Goal: Transaction & Acquisition: Purchase product/service

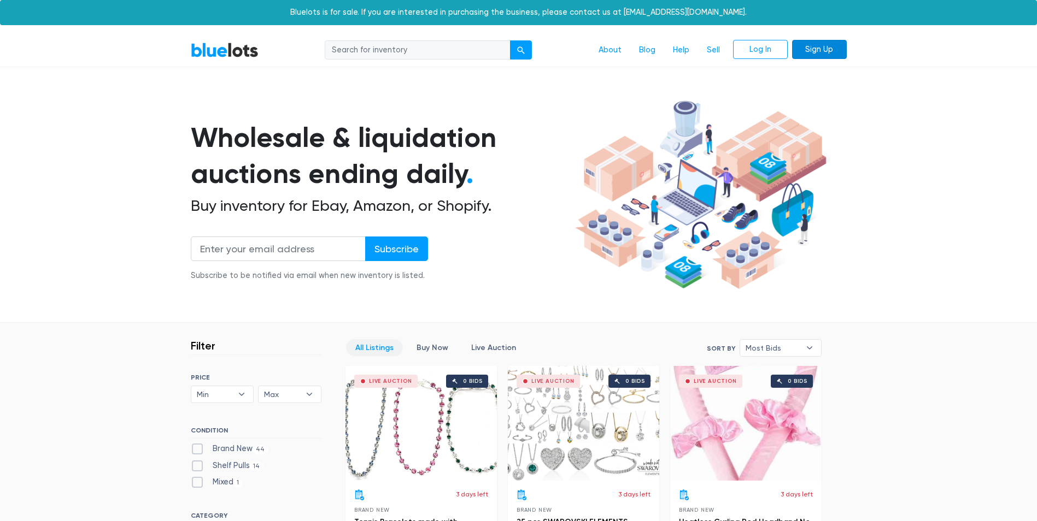
click at [826, 49] on link "Sign Up" at bounding box center [819, 50] width 55 height 20
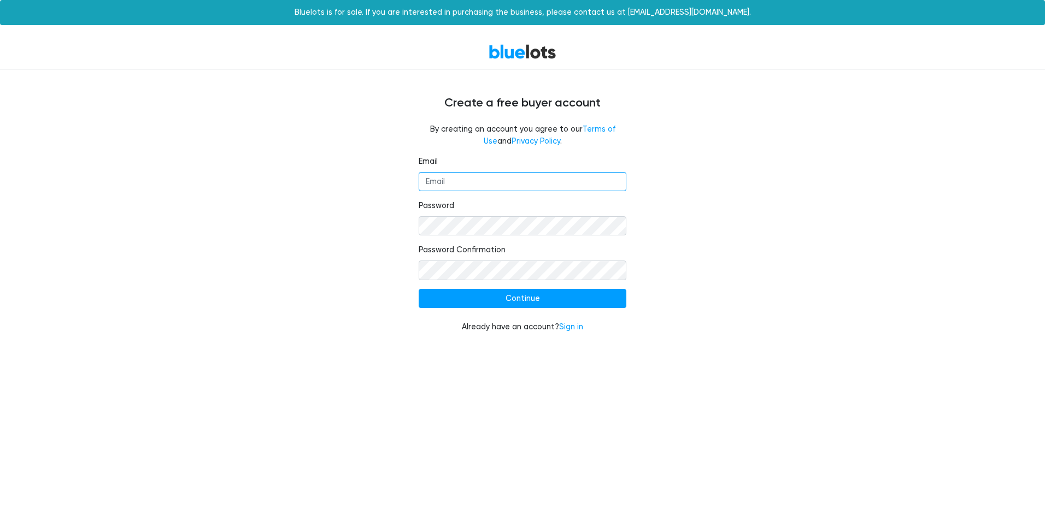
click at [529, 172] on input "Email" at bounding box center [523, 182] width 208 height 20
type input "[EMAIL_ADDRESS][DOMAIN_NAME]"
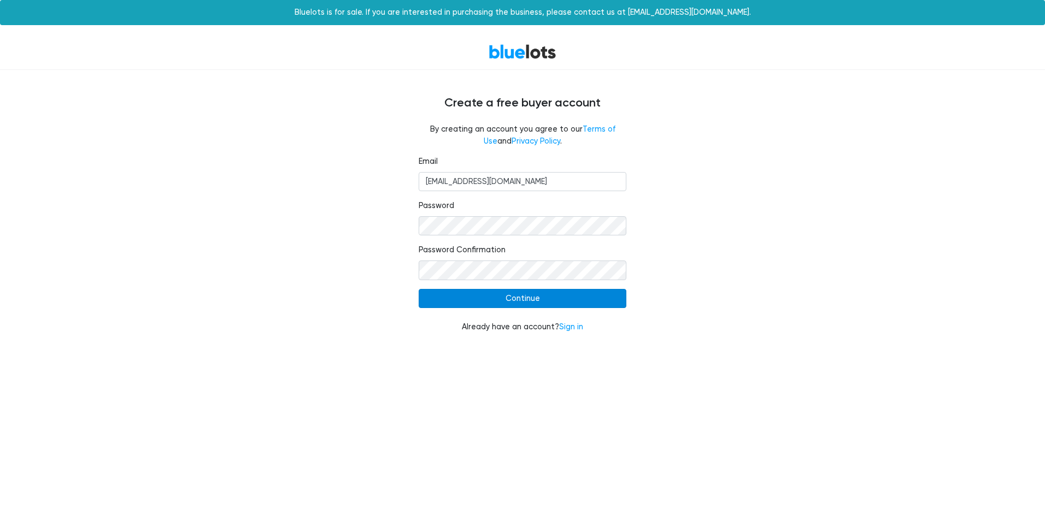
click at [580, 296] on input "Continue" at bounding box center [523, 299] width 208 height 20
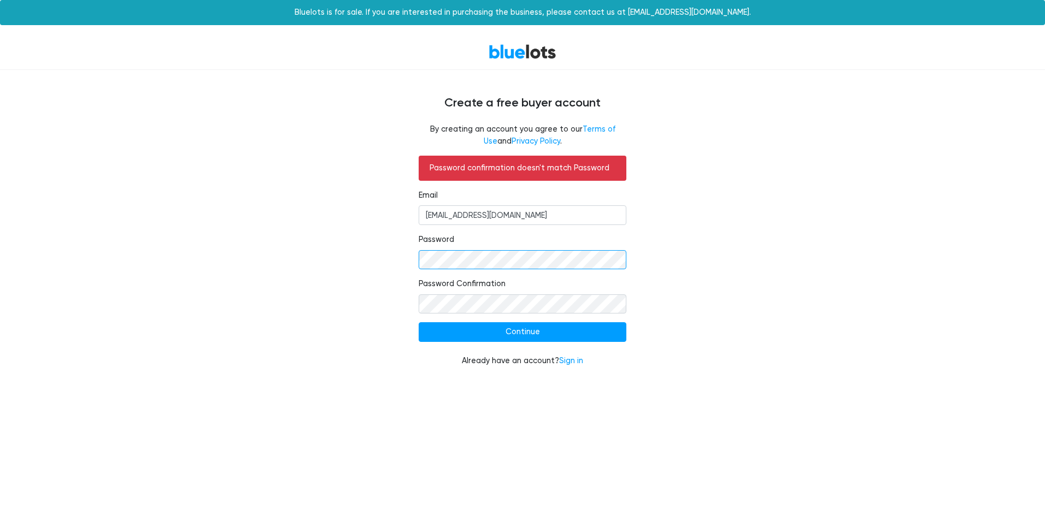
click at [417, 256] on div "Password confirmation doesn't match Password Email alenny1302@gmail.com Passwor…" at bounding box center [522, 268] width 224 height 224
drag, startPoint x: 377, startPoint y: 304, endPoint x: 410, endPoint y: 300, distance: 34.1
click at [377, 304] on div "Password confirmation doesn't match Password Email alenny1302@gmail.com Passwor…" at bounding box center [522, 268] width 672 height 224
click at [810, 307] on div "Password confirmation doesn't match Password Email alenny1302@gmail.com Passwor…" at bounding box center [522, 268] width 672 height 224
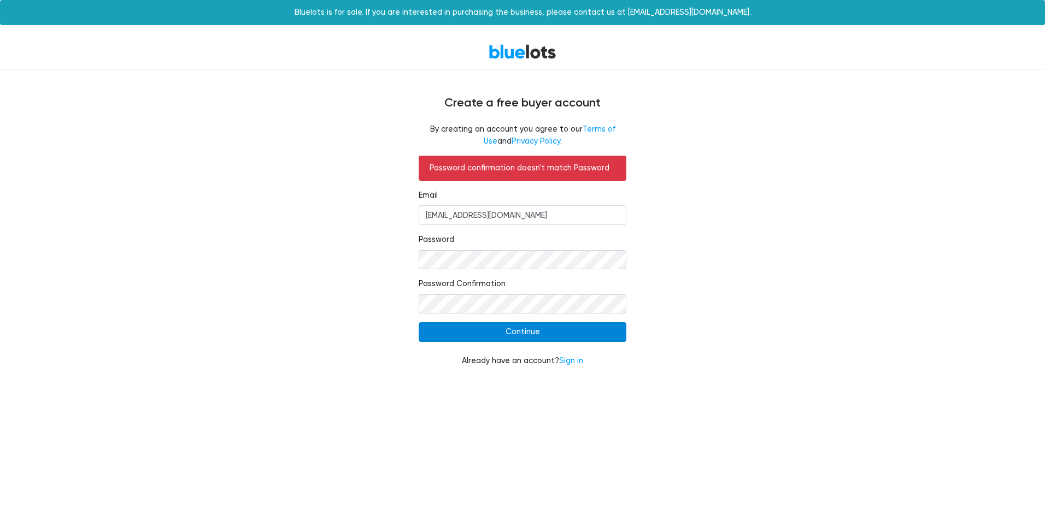
click at [603, 331] on input "Continue" at bounding box center [523, 332] width 208 height 20
click at [239, 209] on div "Password confirmation doesn't match Password Email alenny1302@gmail.com Passwor…" at bounding box center [522, 268] width 672 height 224
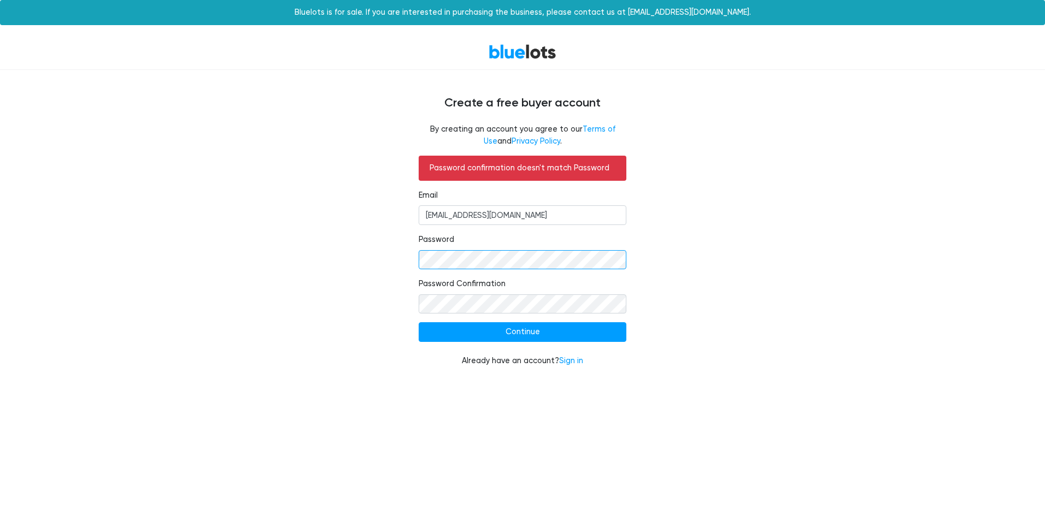
click at [398, 256] on div "Password confirmation doesn't match Password Email alenny1302@gmail.com Passwor…" at bounding box center [522, 268] width 672 height 224
click at [419, 322] on input "Continue" at bounding box center [523, 332] width 208 height 20
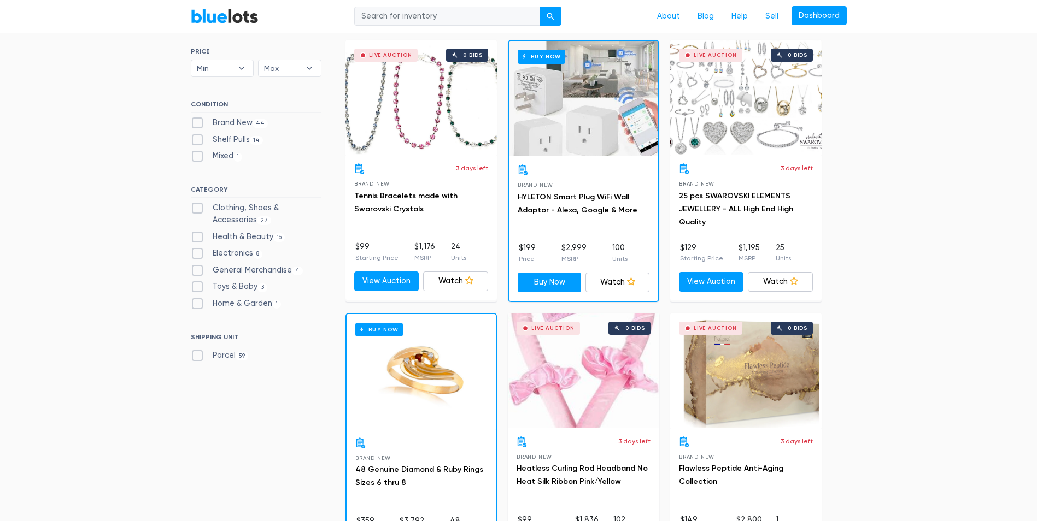
scroll to position [328, 0]
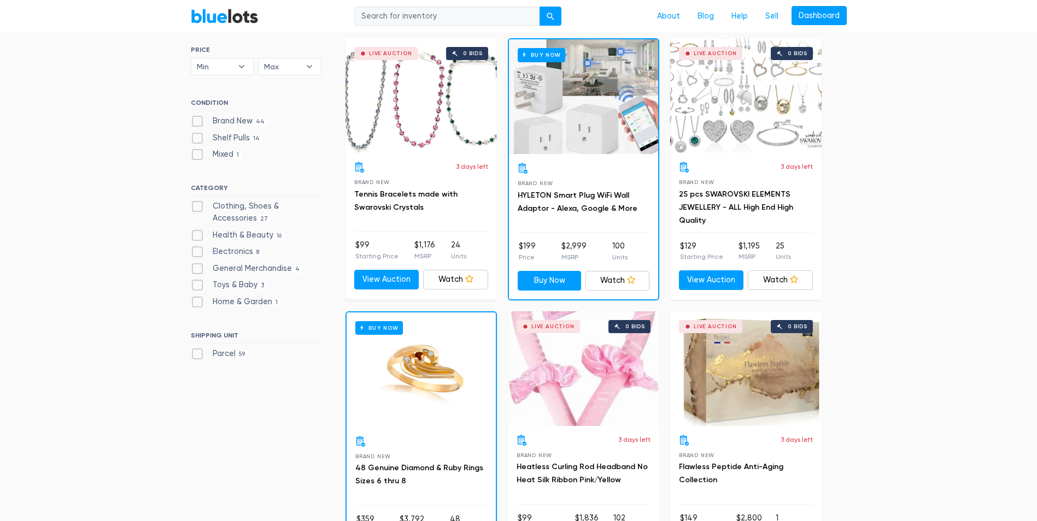
click at [741, 136] on div "Live Auction 0 bids" at bounding box center [745, 95] width 151 height 115
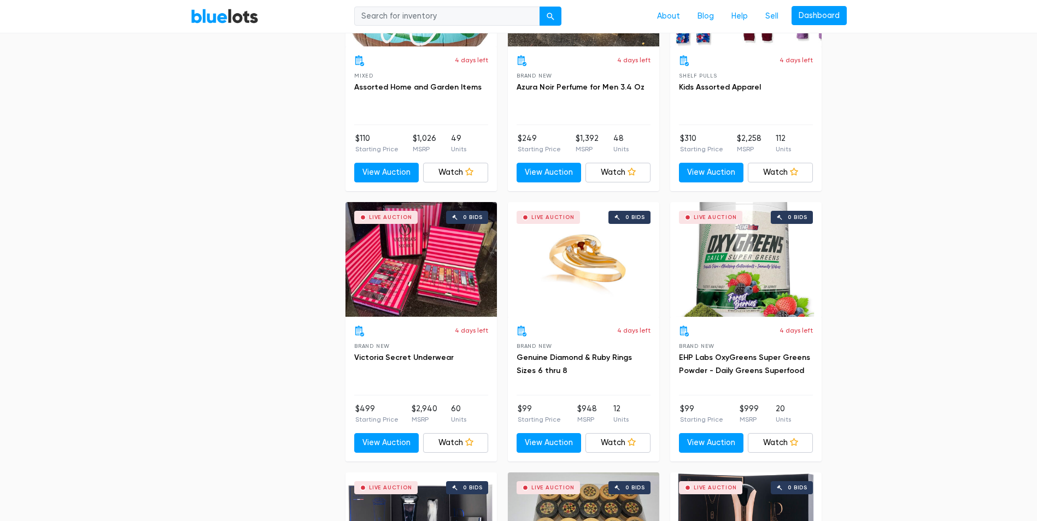
scroll to position [2077, 0]
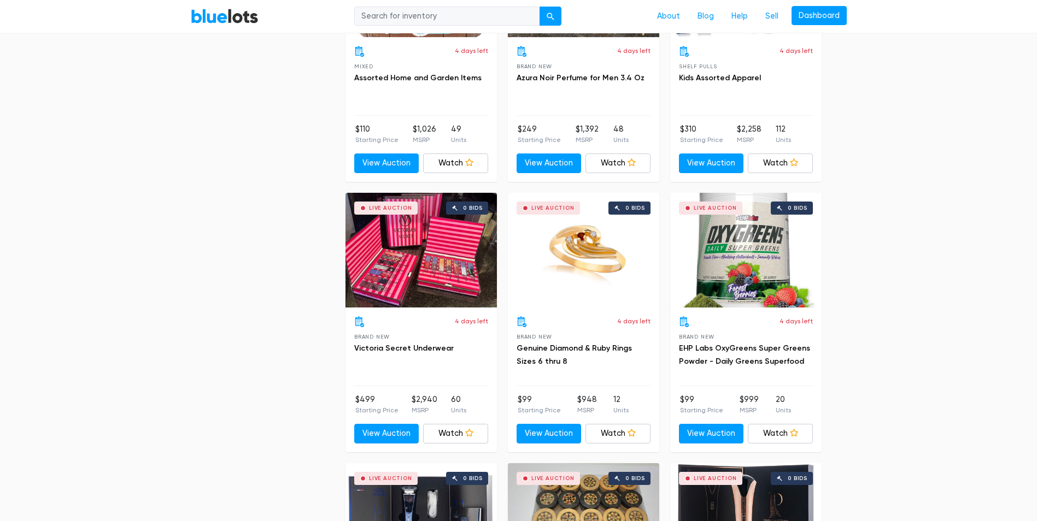
click at [404, 290] on div "Live Auction 0 bids" at bounding box center [420, 250] width 151 height 115
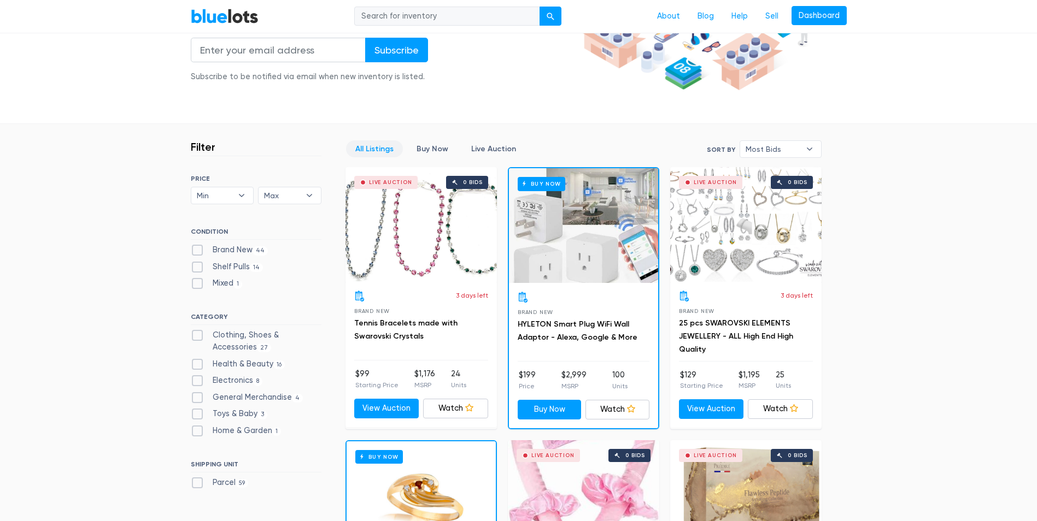
scroll to position [219, 0]
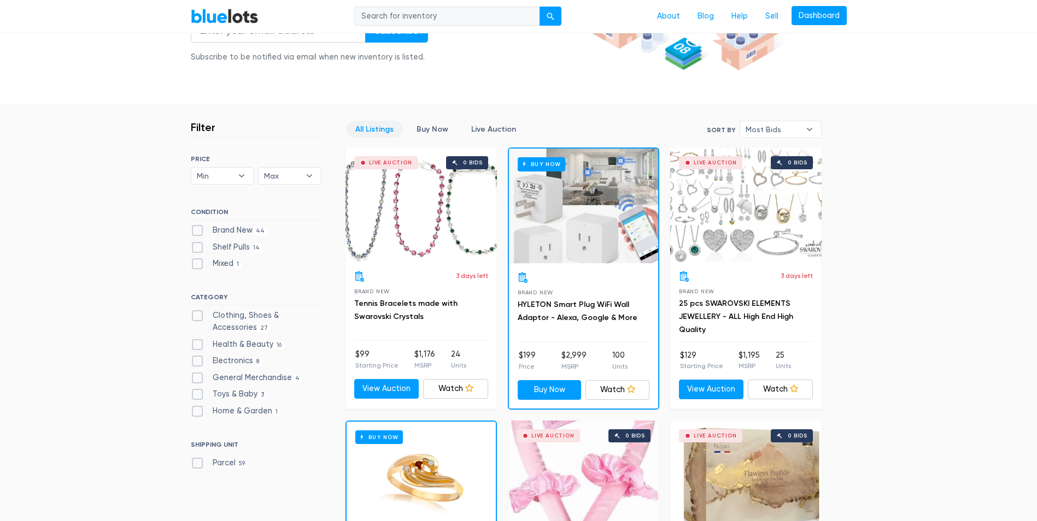
click at [199, 318] on label "Clothing, Shoes & Accessories 27" at bounding box center [256, 322] width 131 height 24
click at [198, 317] on Accessories"] "Clothing, Shoes & Accessories 27" at bounding box center [194, 313] width 7 height 7
checkbox Accessories"] "true"
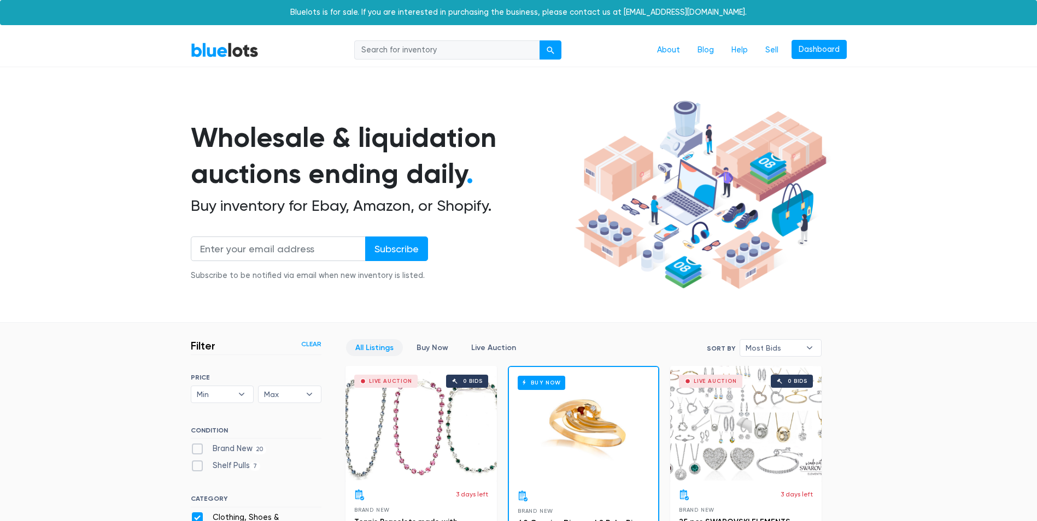
scroll to position [294, 0]
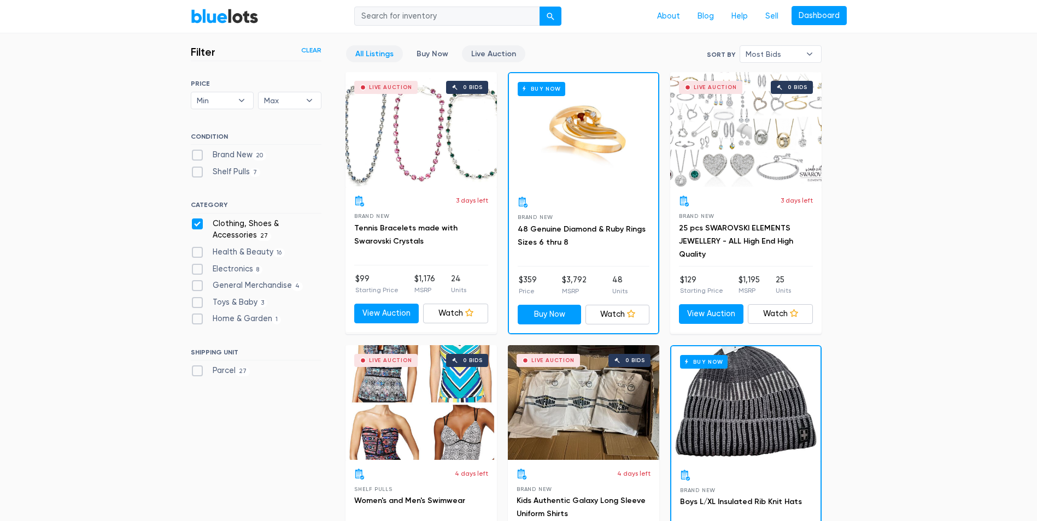
click at [479, 49] on link "Live Auction" at bounding box center [493, 53] width 63 height 17
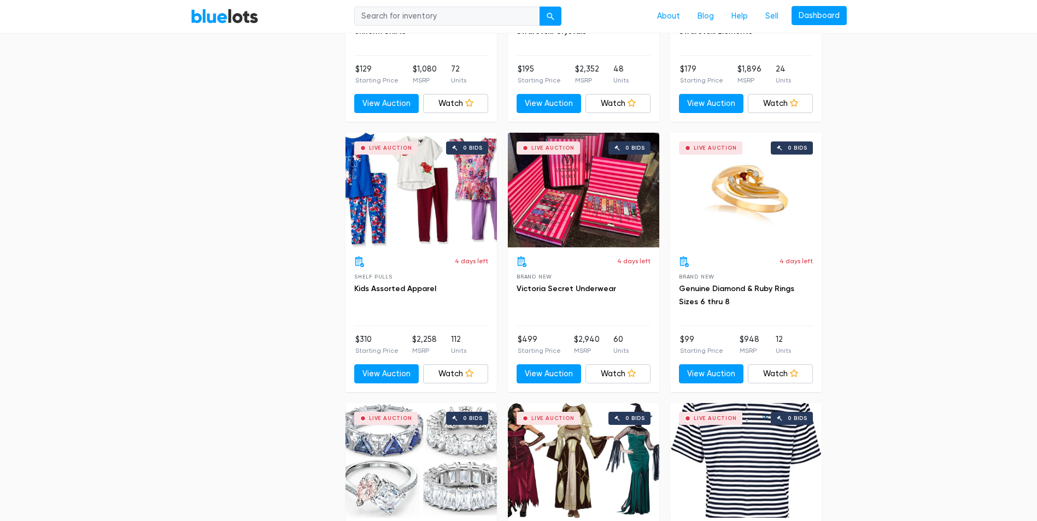
scroll to position [786, 0]
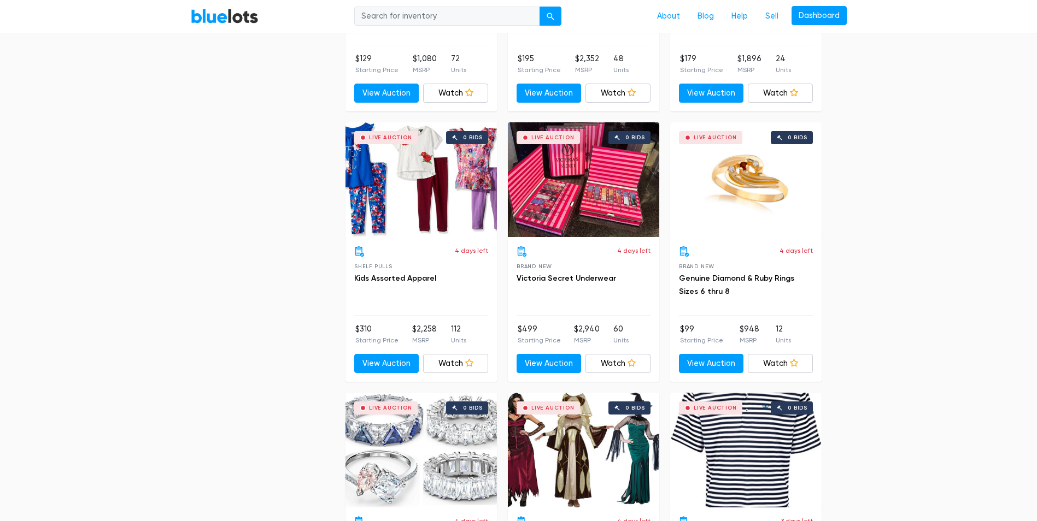
click at [441, 217] on div "Live Auction 0 bids" at bounding box center [420, 179] width 151 height 115
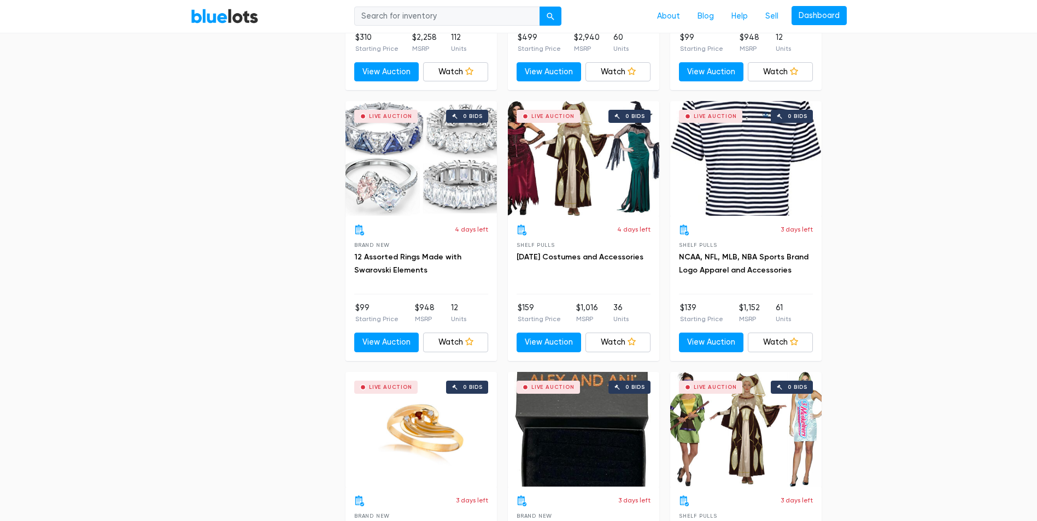
scroll to position [1059, 0]
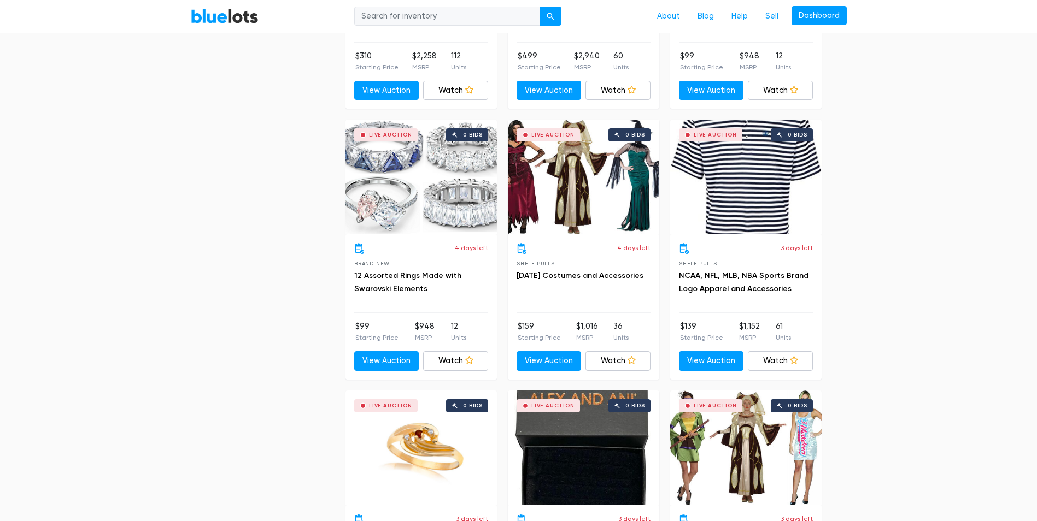
click at [735, 213] on div "Live Auction 0 bids" at bounding box center [745, 177] width 151 height 115
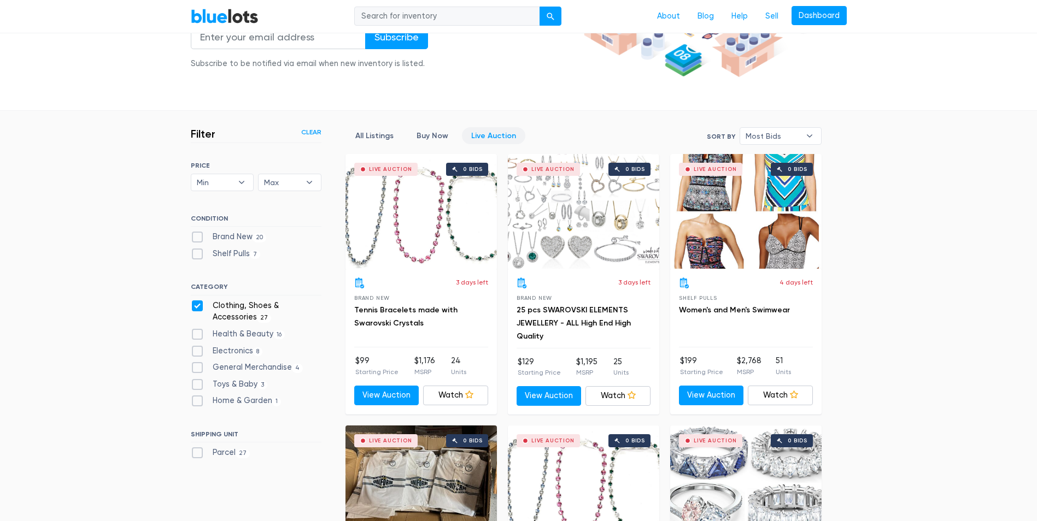
scroll to position [239, 0]
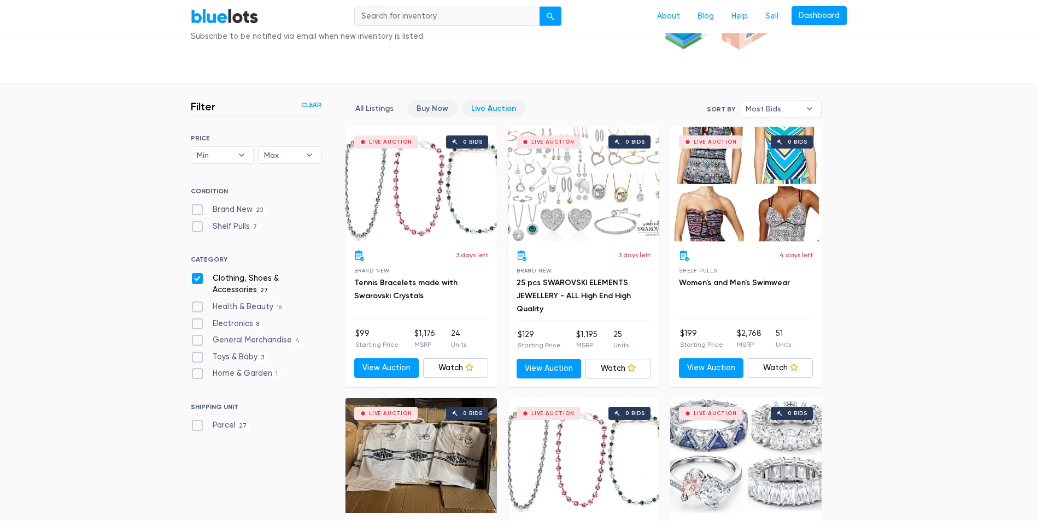
click at [421, 108] on link "Buy Now" at bounding box center [432, 108] width 50 height 17
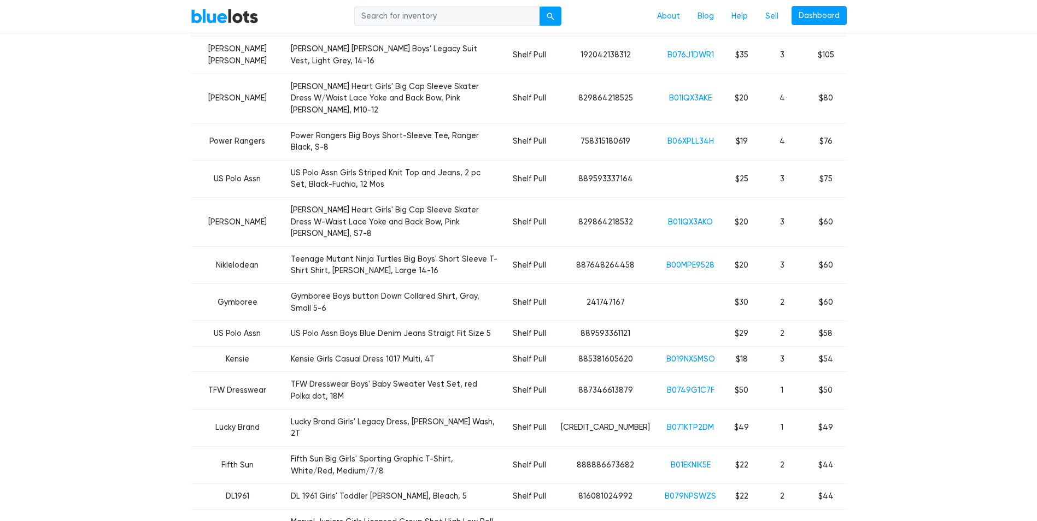
drag, startPoint x: 124, startPoint y: 469, endPoint x: 0, endPoint y: 507, distance: 129.3
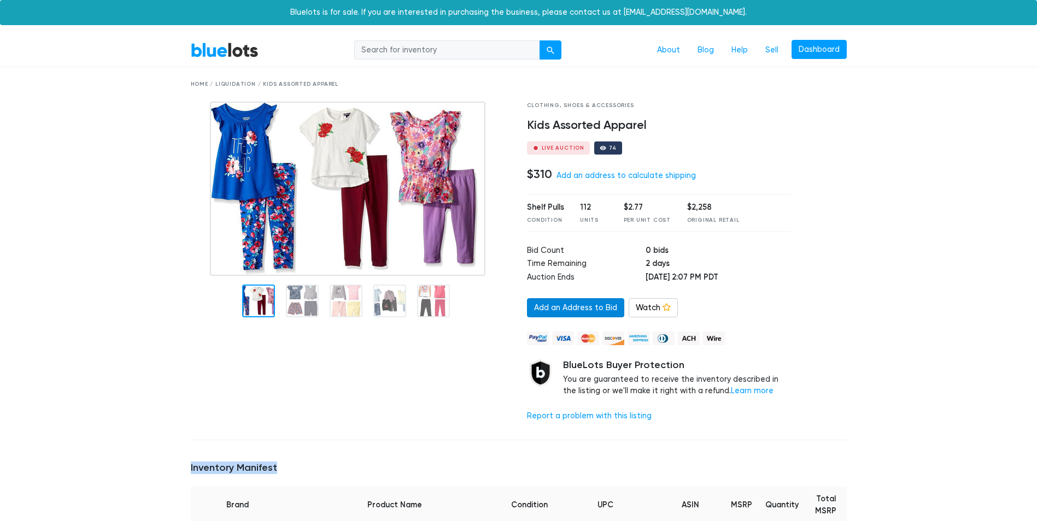
click at [569, 307] on link "Add an Address to Bid" at bounding box center [575, 308] width 97 height 20
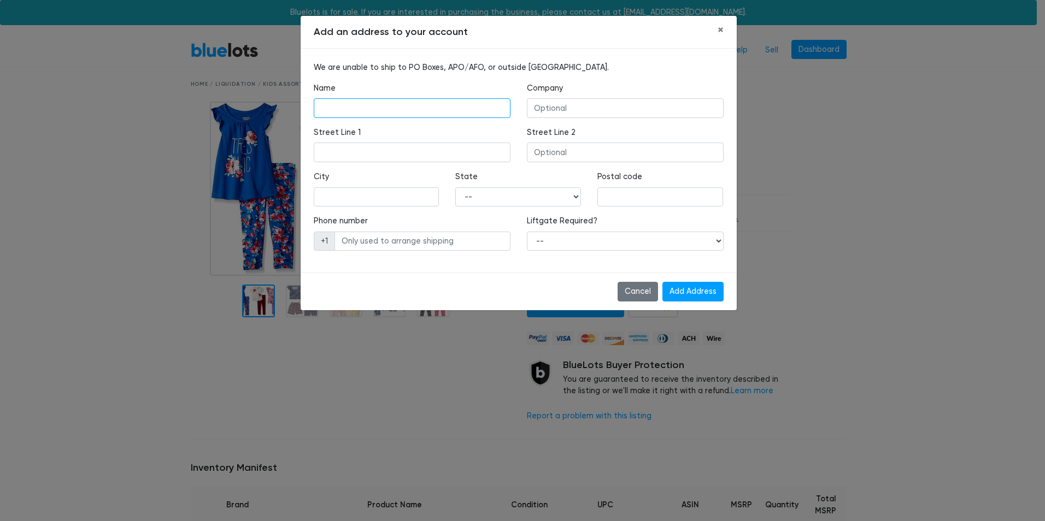
click at [354, 102] on input "text" at bounding box center [412, 108] width 197 height 20
type input "ALENNY SALAZAR"
type input "ADHRA PALLET"
type input "545 Ridge Ave"
type input "WEST"
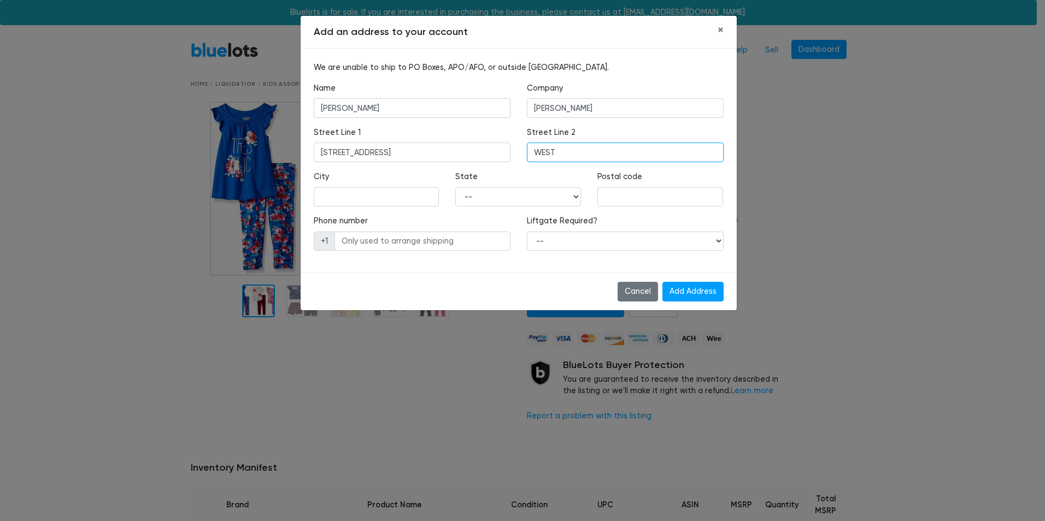
type input "WEST HAZLETON"
select select "PA"
type input "18202"
type input "9296015746"
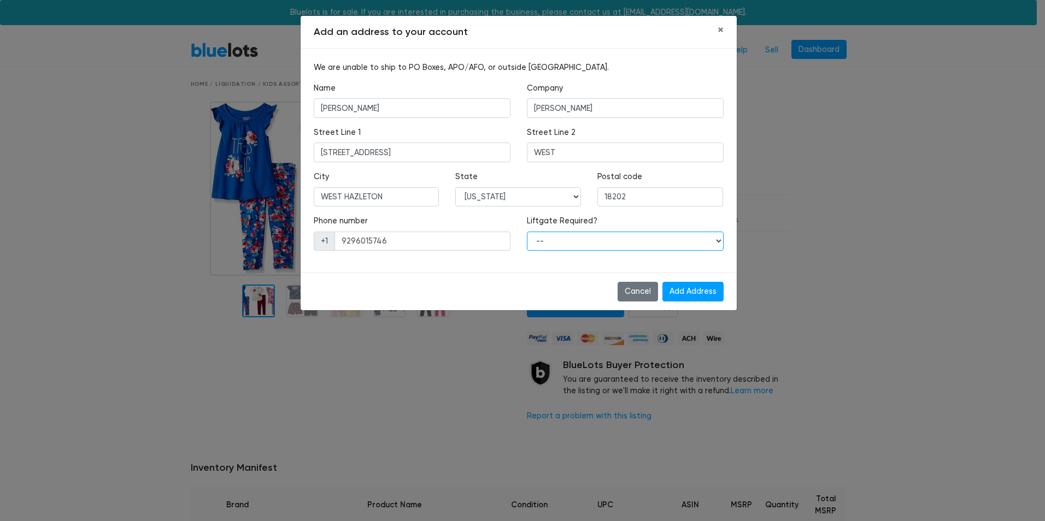
click at [587, 243] on select "-- Yes No" at bounding box center [625, 242] width 197 height 20
select select "1"
click at [527, 232] on select "-- Yes No" at bounding box center [625, 242] width 197 height 20
drag, startPoint x: 584, startPoint y: 267, endPoint x: 578, endPoint y: 269, distance: 6.4
click at [579, 268] on div "We are unable to ship to PO Boxes, APO/AFO, or outside the United States. Name …" at bounding box center [519, 161] width 436 height 224
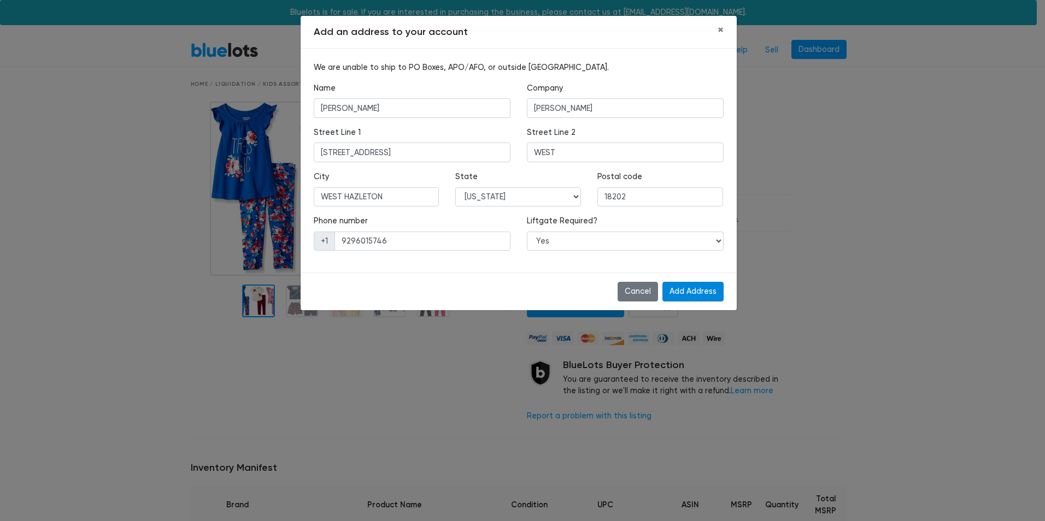
click at [695, 300] on input "Add Address" at bounding box center [692, 292] width 61 height 20
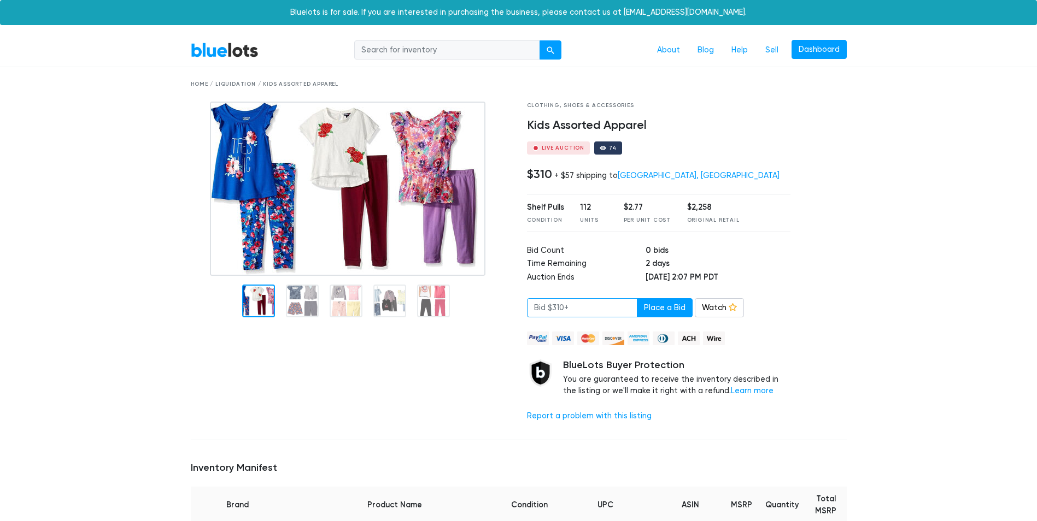
drag, startPoint x: 0, startPoint y: 0, endPoint x: 565, endPoint y: 309, distance: 644.3
click at [565, 309] on input "number" at bounding box center [582, 308] width 110 height 20
type input "2"
type input "320"
click at [650, 312] on button "Place a Bid" at bounding box center [665, 308] width 56 height 20
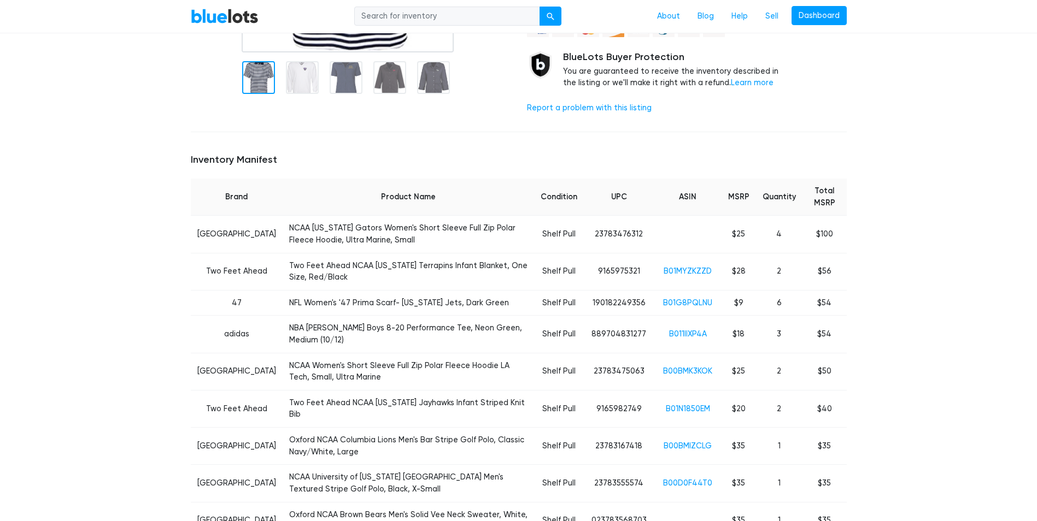
scroll to position [328, 0]
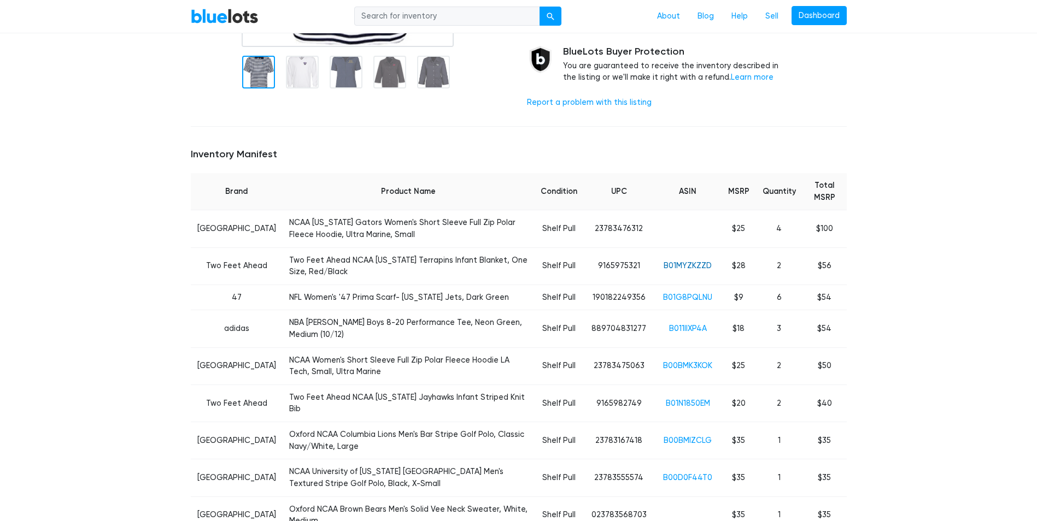
click at [688, 266] on link "B01MYZKZZD" at bounding box center [688, 265] width 48 height 9
click at [694, 324] on link "B011IIXP4A" at bounding box center [688, 328] width 38 height 9
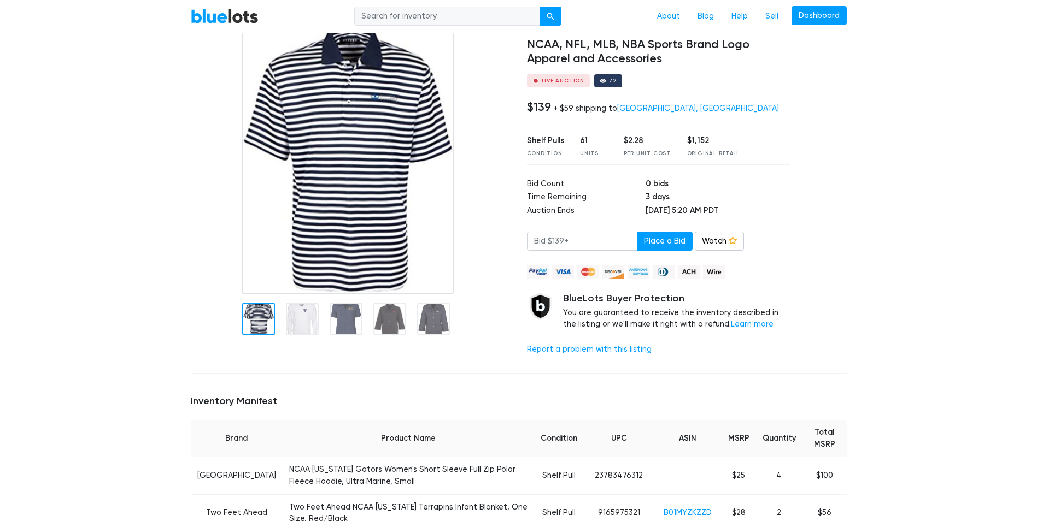
scroll to position [0, 0]
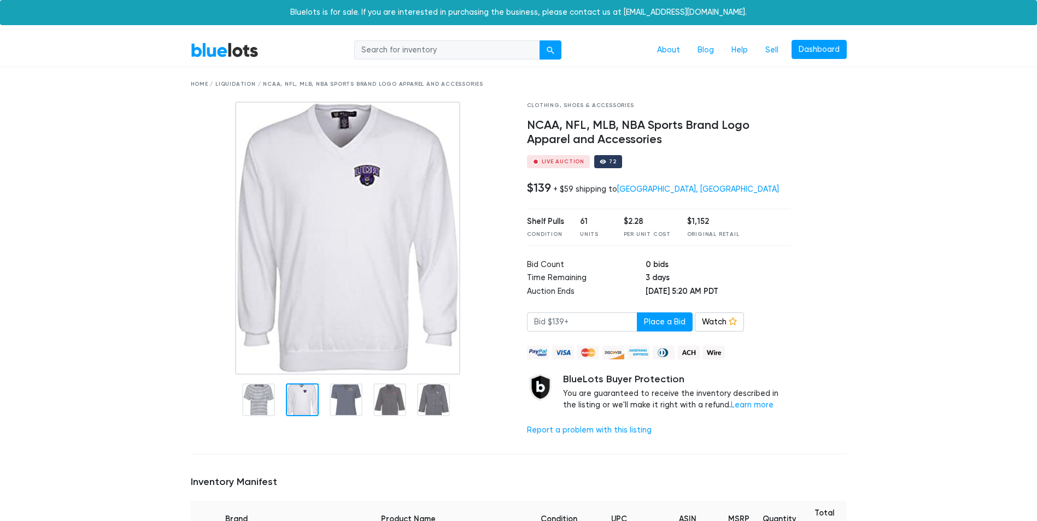
click at [314, 402] on div at bounding box center [302, 400] width 33 height 33
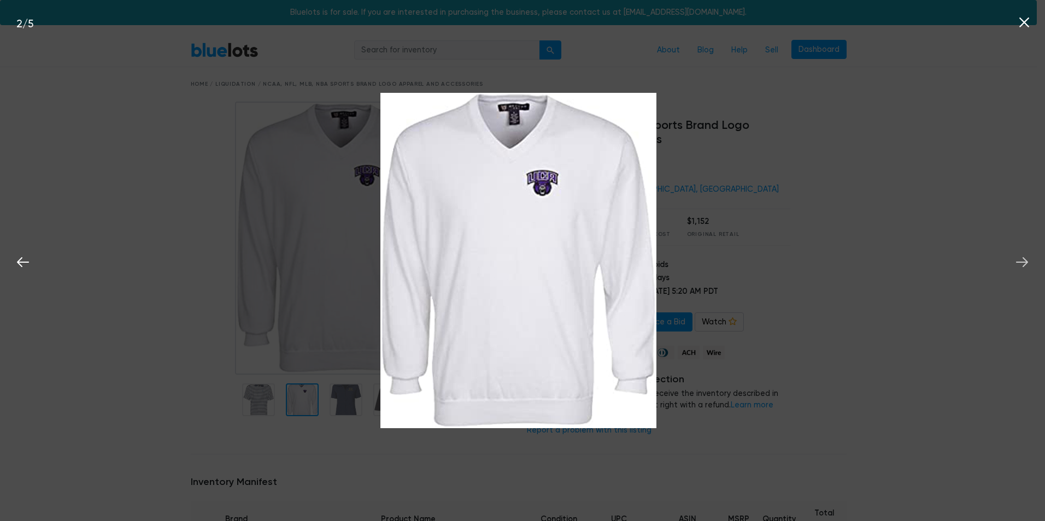
click at [1028, 258] on icon at bounding box center [1022, 262] width 16 height 16
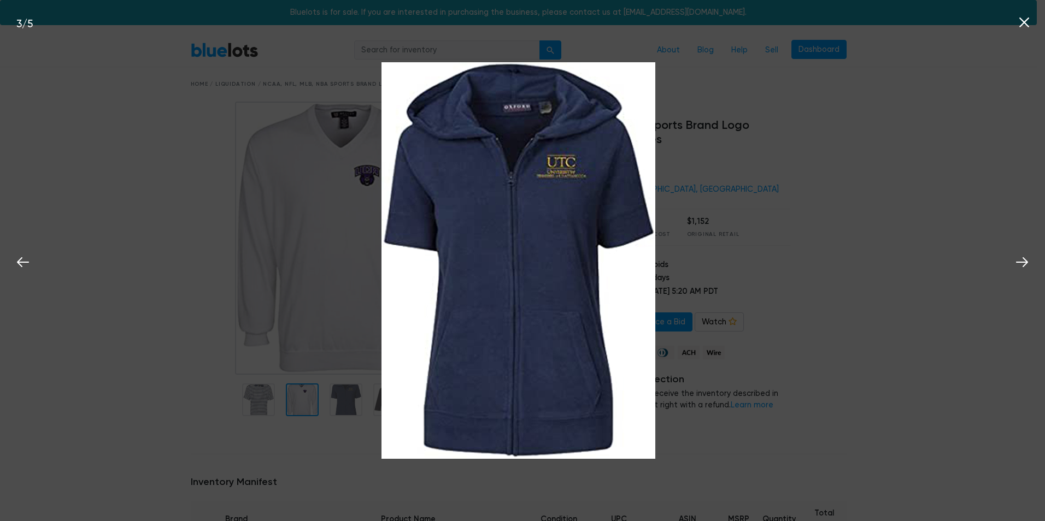
click at [1036, 254] on div "3 / 5" at bounding box center [522, 260] width 1045 height 521
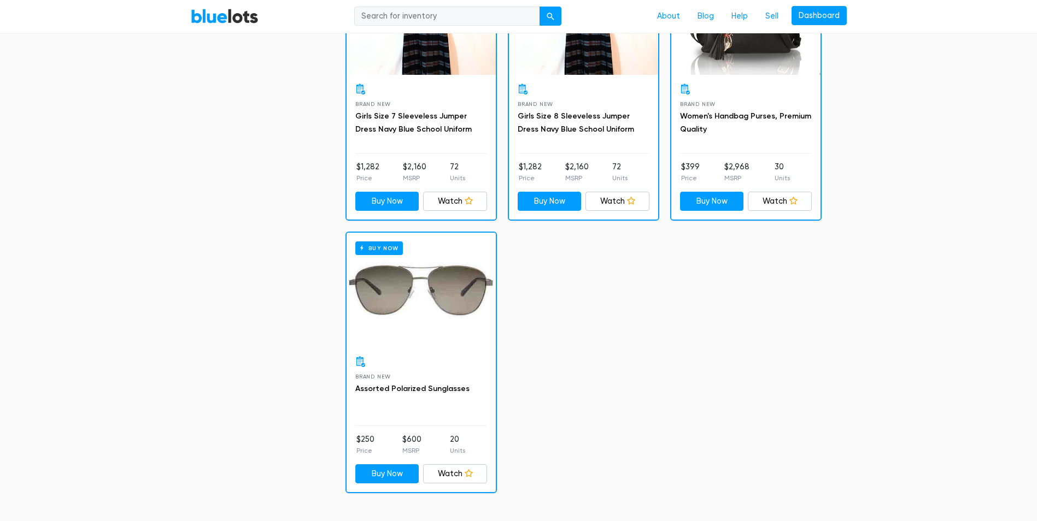
scroll to position [1278, 0]
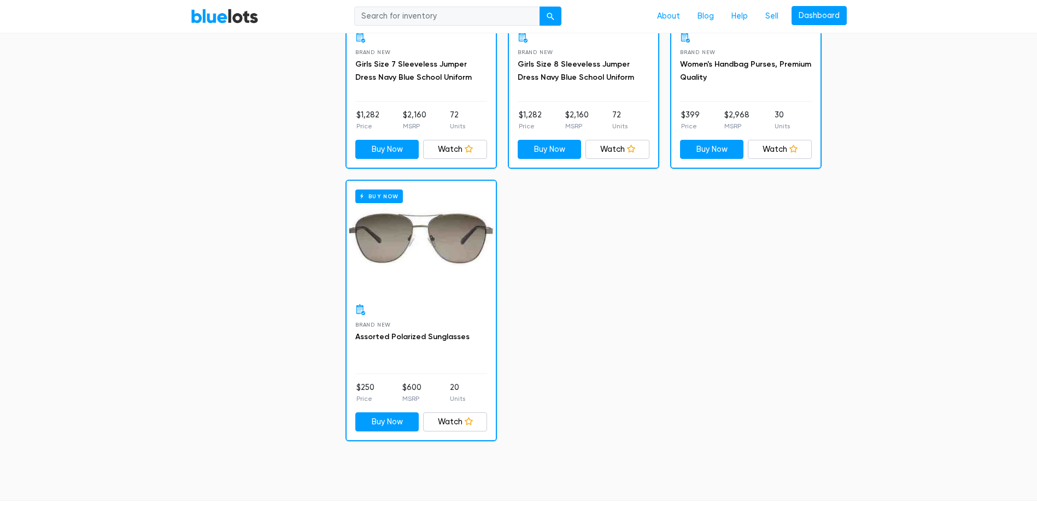
click at [417, 248] on div "Buy Now" at bounding box center [421, 238] width 149 height 115
